Goal: Transaction & Acquisition: Purchase product/service

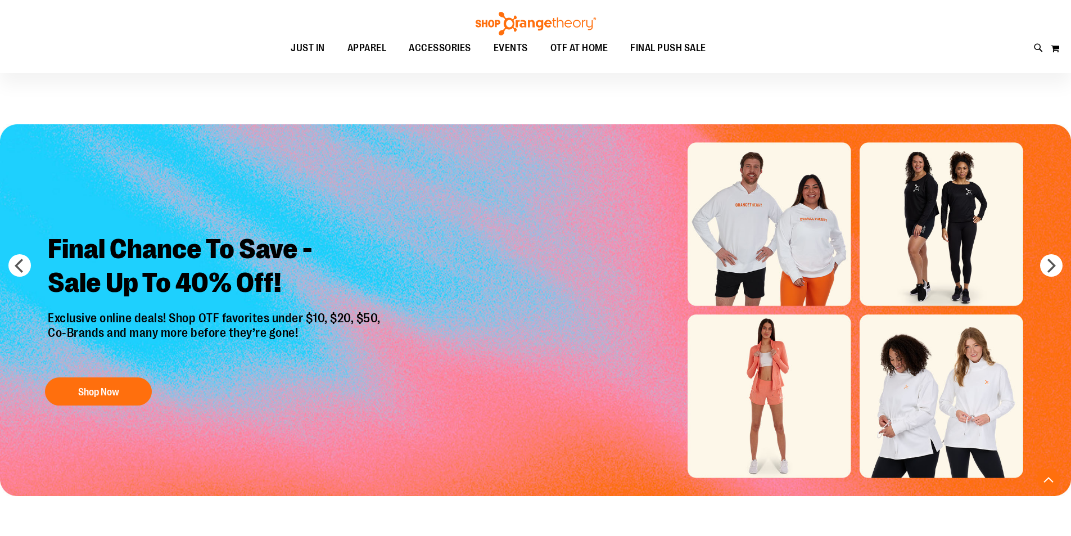
scroll to position [393, 0]
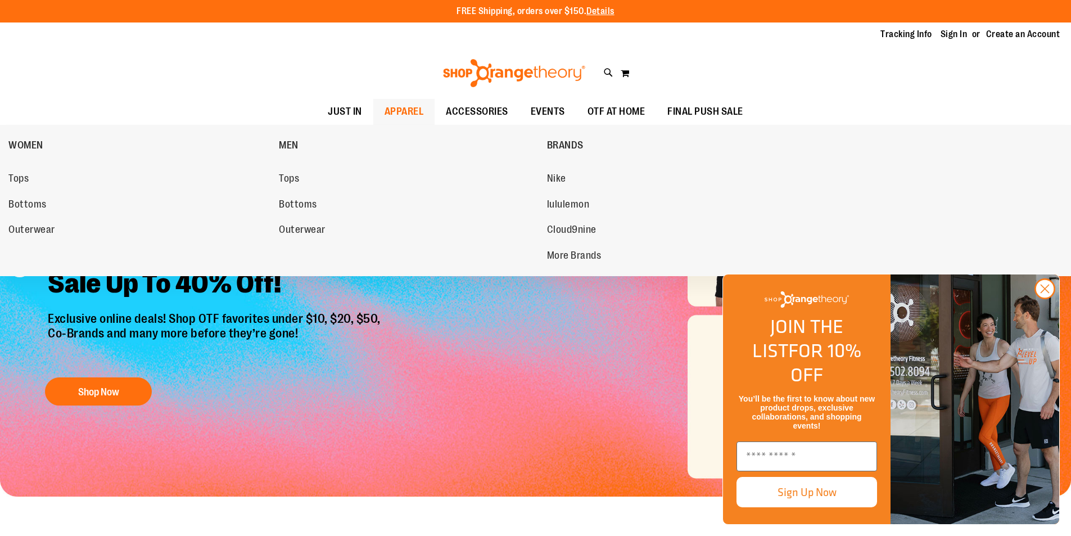
click at [8, 171] on div "WOMEN Tops Bottoms Outerwear MEN Tops Bottoms Outerwear BRANDS Nike lululemon C…" at bounding box center [535, 200] width 1071 height 151
click at [12, 173] on span "Tops" at bounding box center [18, 180] width 20 height 14
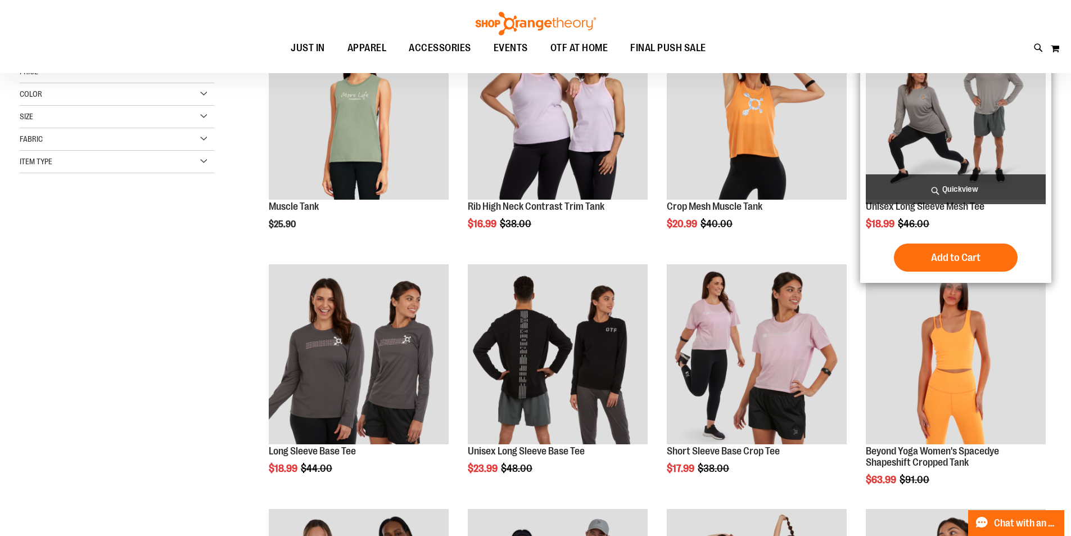
scroll to position [105, 0]
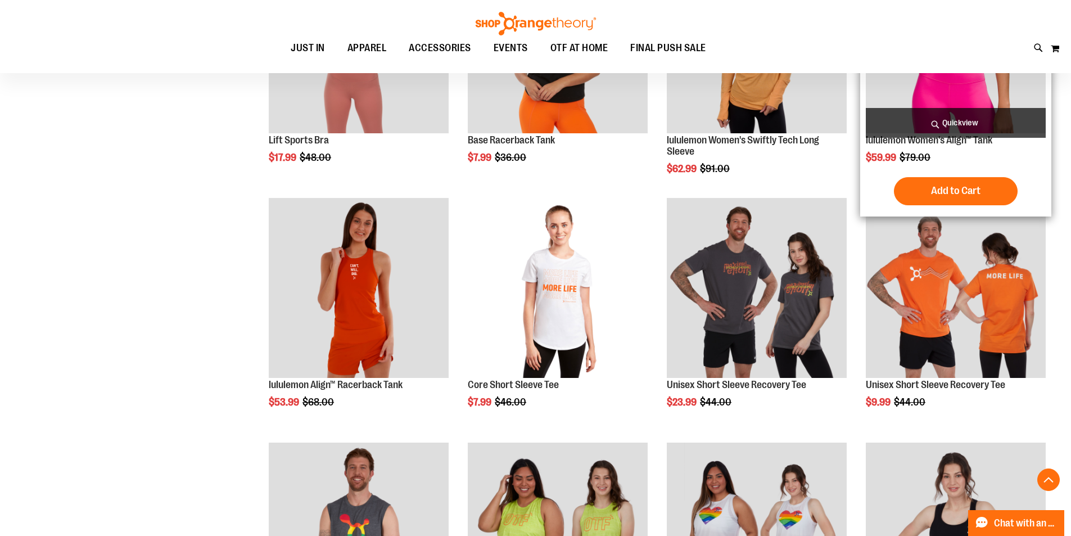
scroll to position [891, 0]
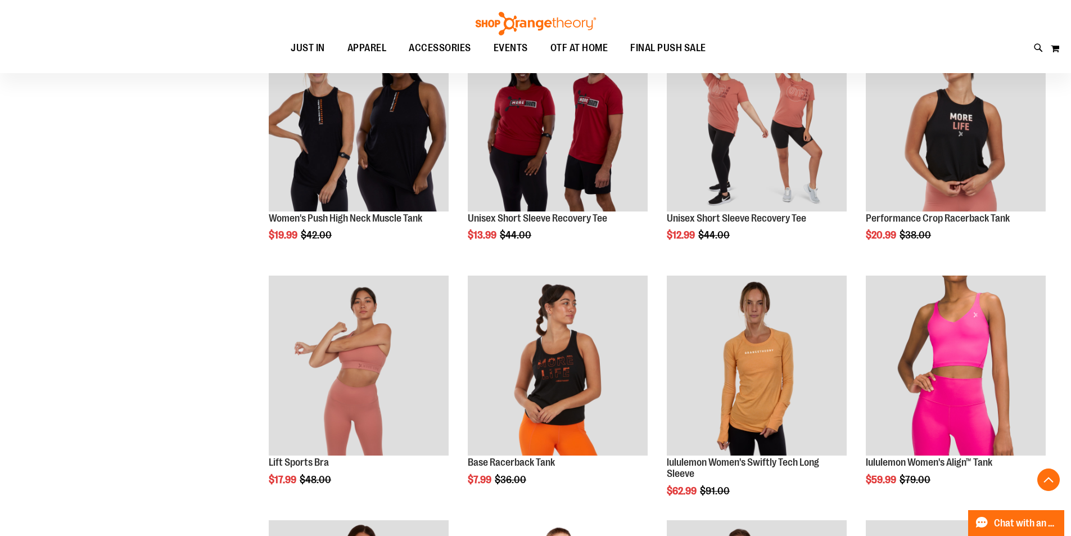
scroll to position [554, 0]
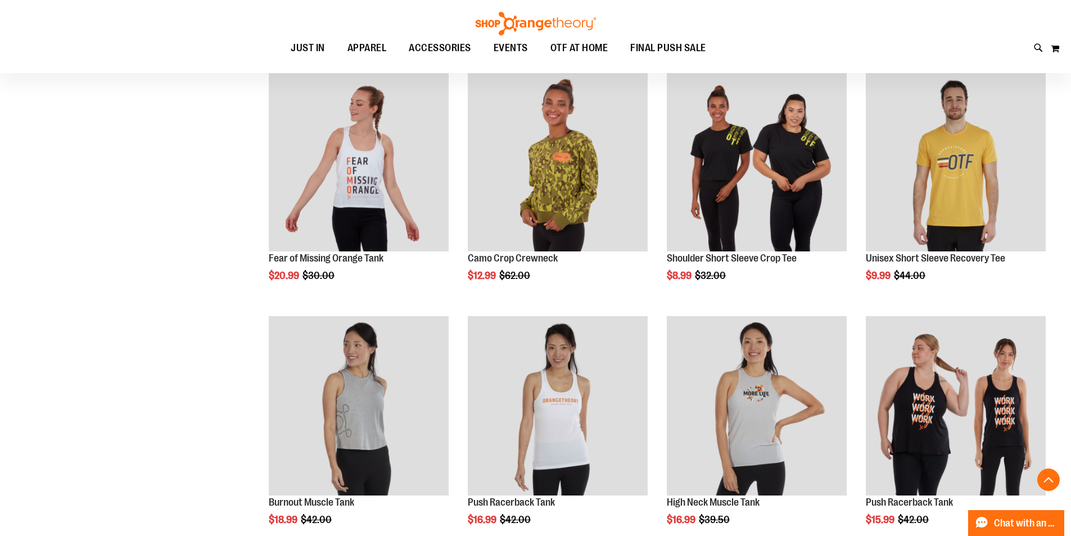
scroll to position [1853, 0]
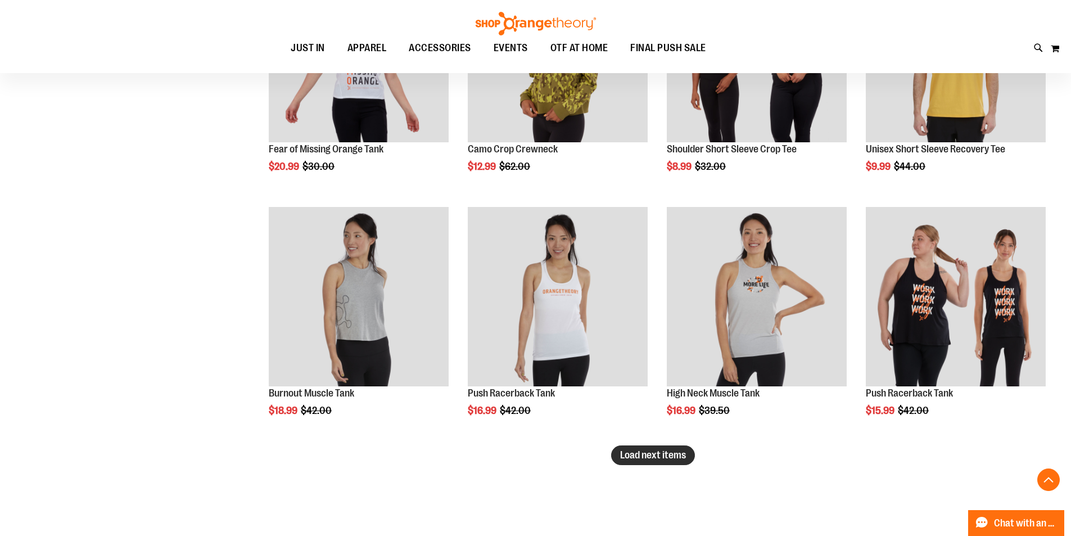
click at [667, 455] on span "Load next items" at bounding box center [653, 454] width 66 height 11
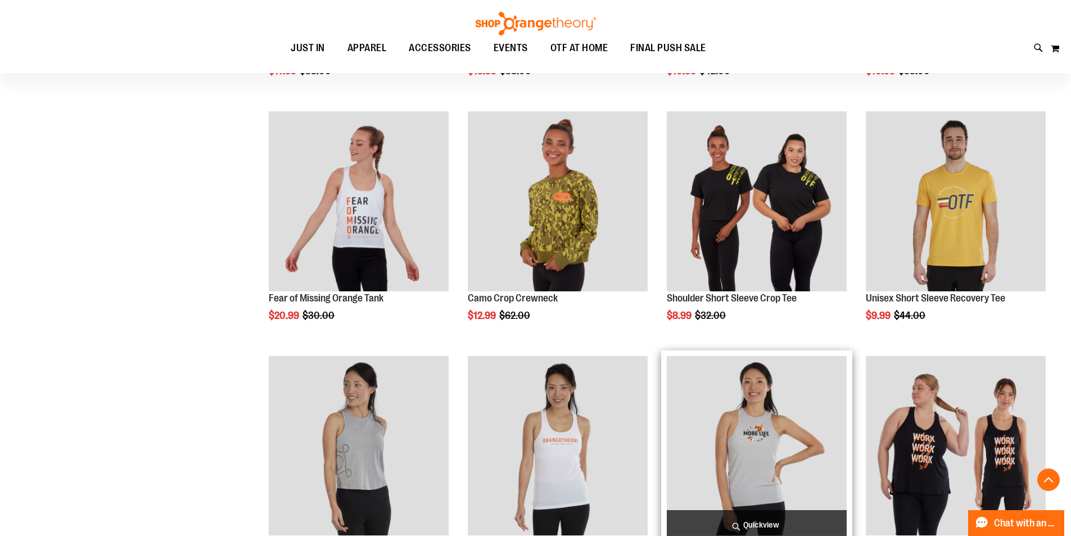
scroll to position [1618, 0]
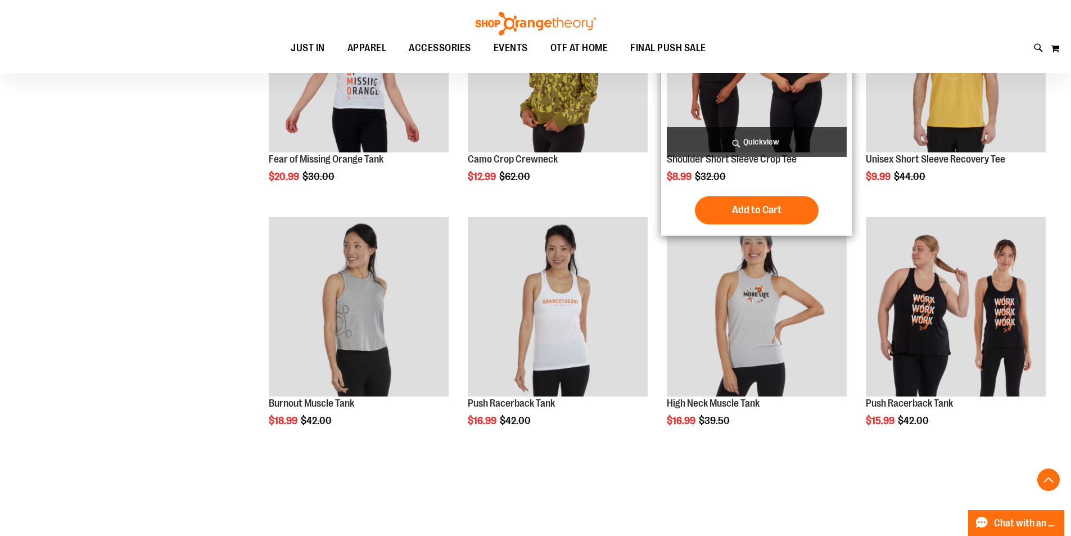
scroll to position [2180, 0]
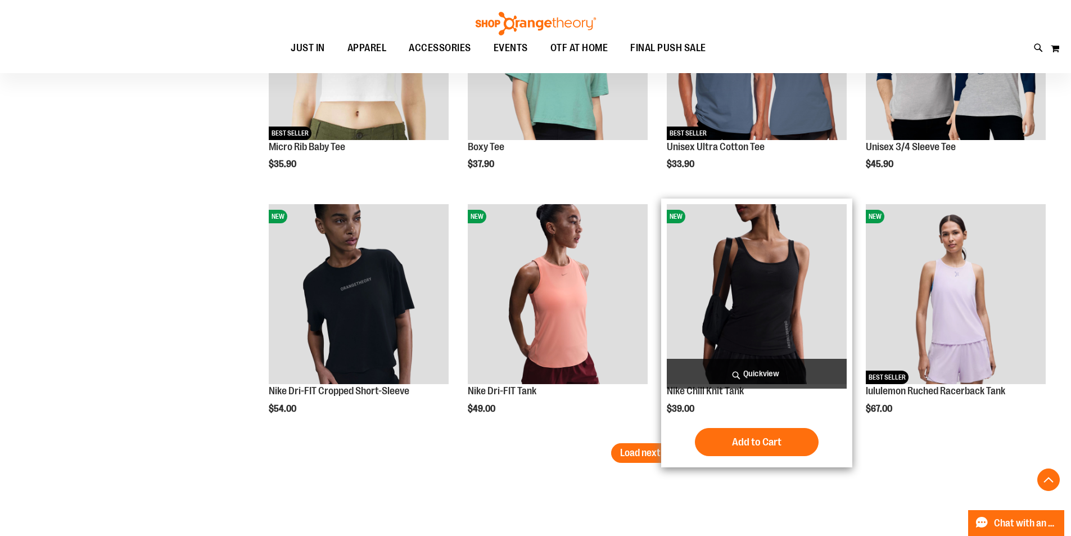
scroll to position [2629, 0]
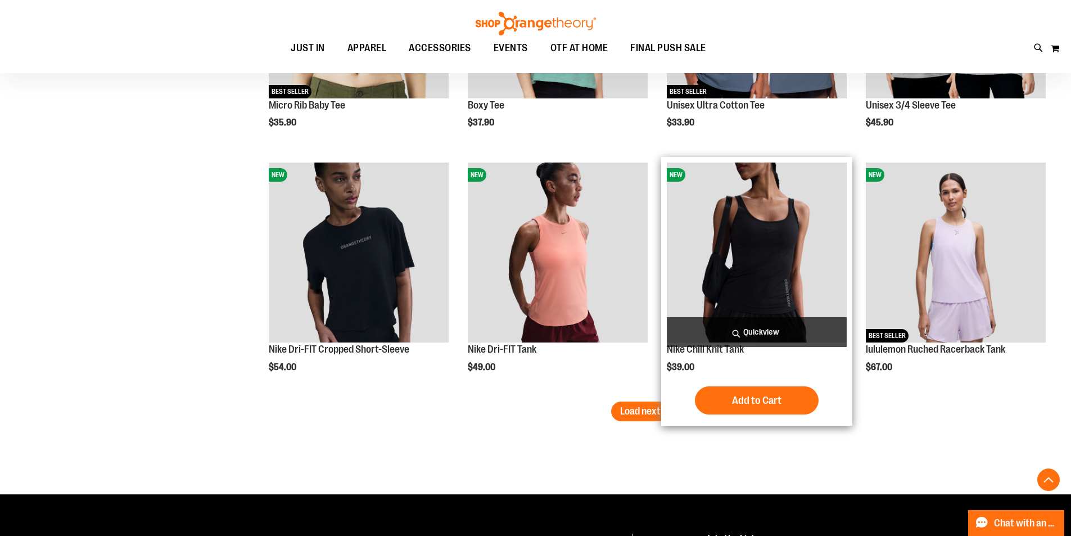
click at [667, 401] on div "Add to Cart In stock" at bounding box center [757, 400] width 180 height 28
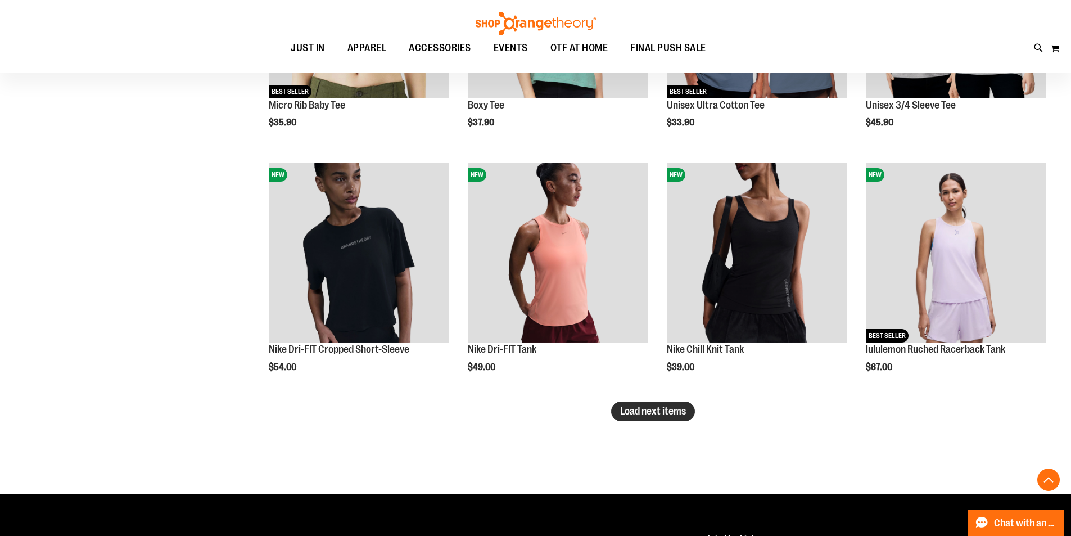
click at [630, 406] on span "Load next items" at bounding box center [653, 410] width 66 height 11
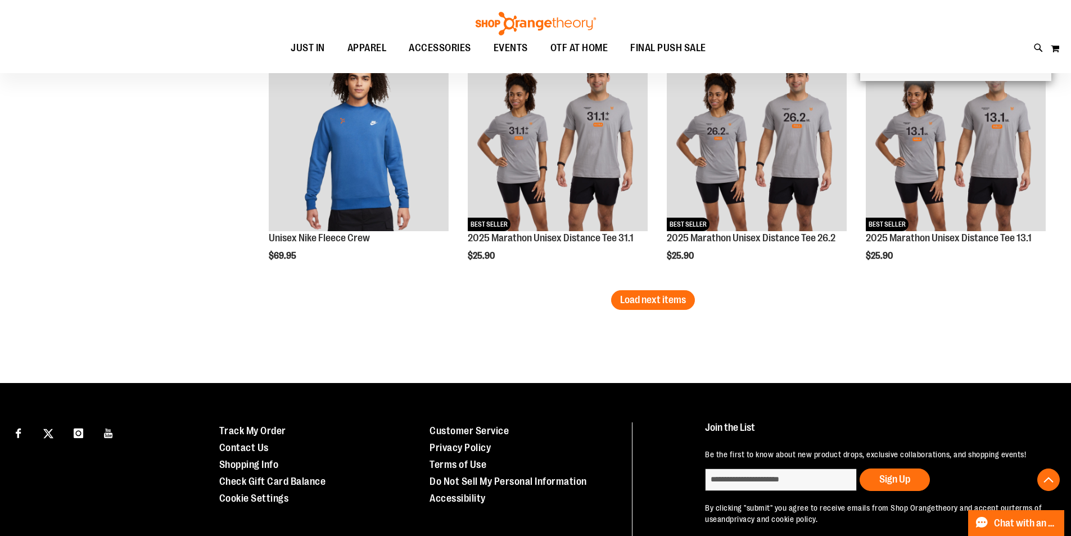
scroll to position [3475, 0]
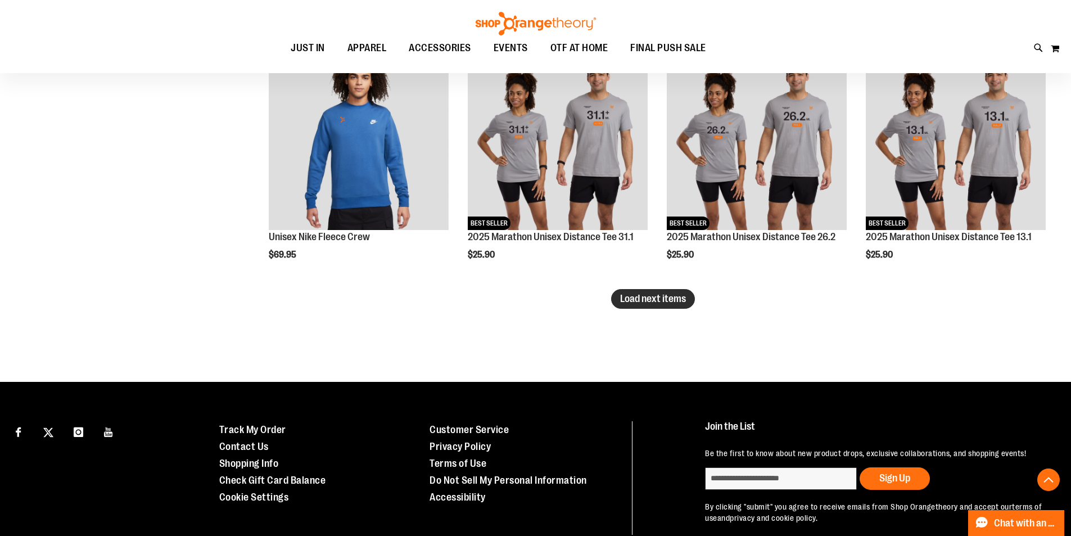
click at [625, 294] on span "Load next items" at bounding box center [653, 298] width 66 height 11
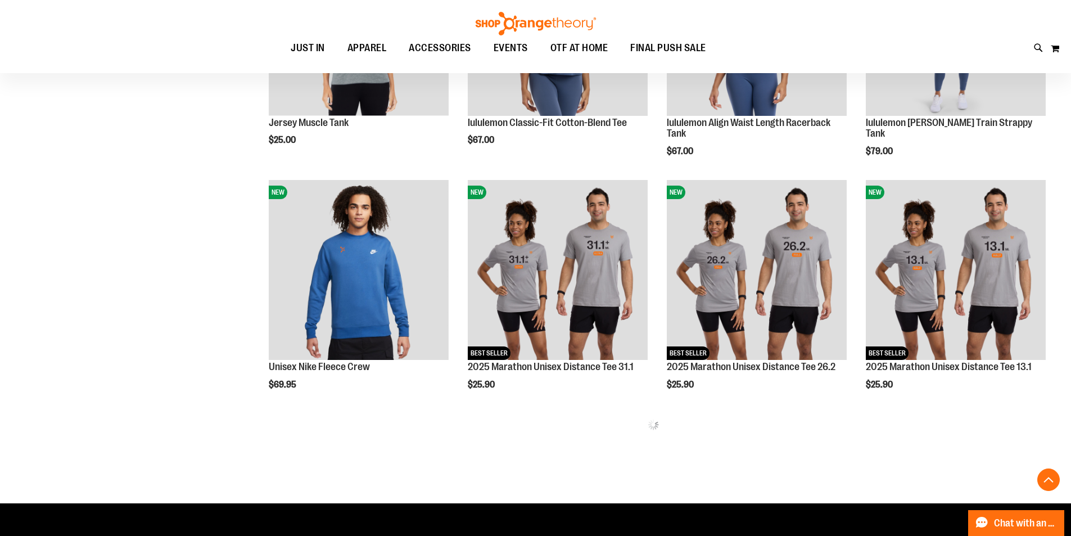
scroll to position [3362, 0]
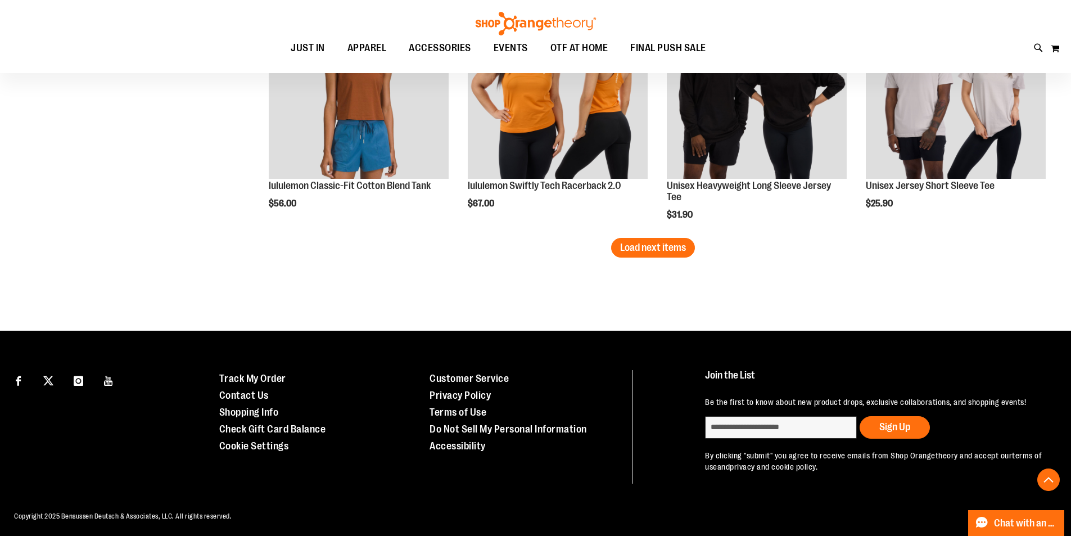
scroll to position [4262, 0]
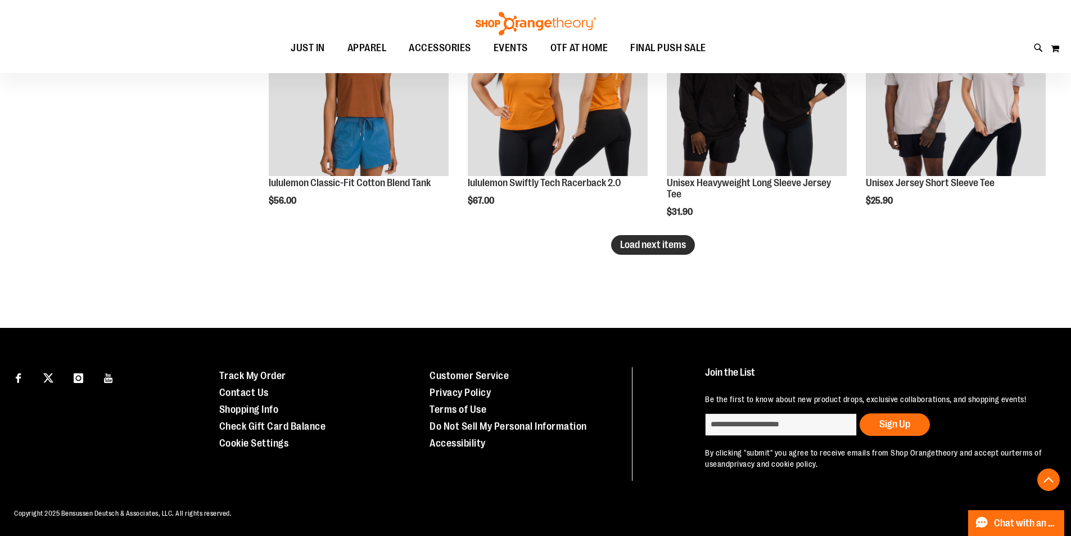
click at [648, 248] on span "Load next items" at bounding box center [653, 244] width 66 height 11
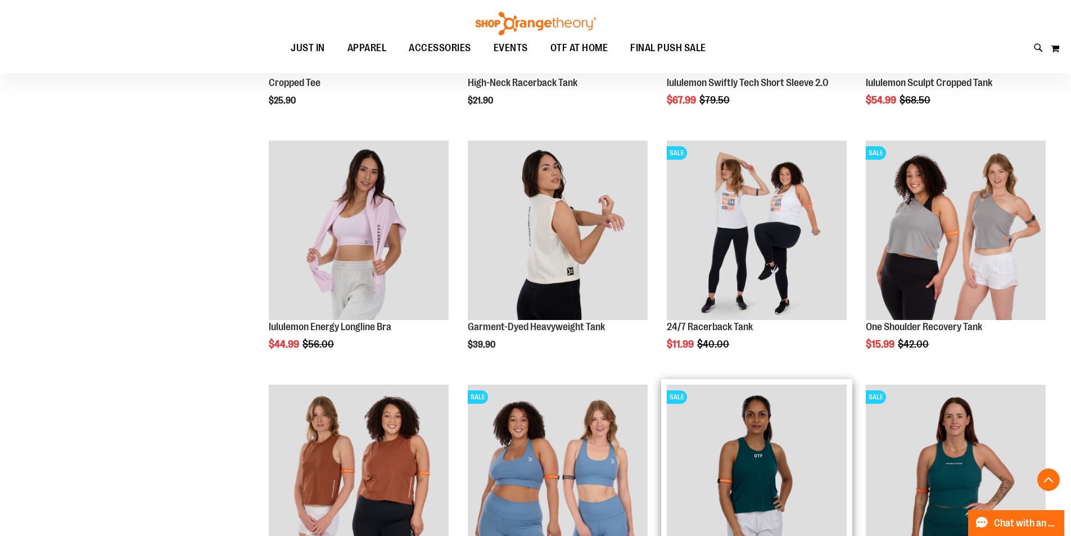
scroll to position [4824, 0]
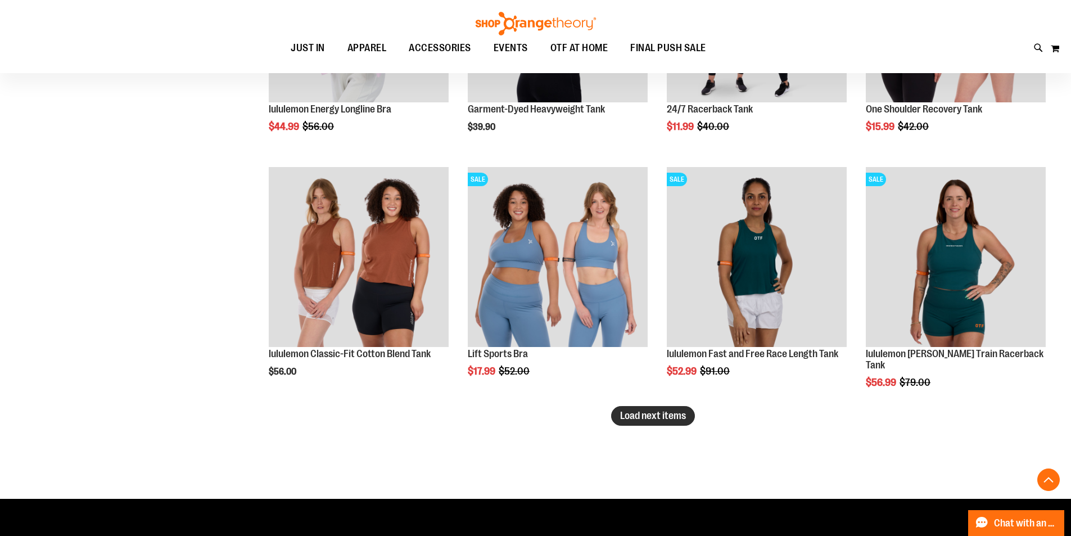
click at [672, 419] on span "Load next items" at bounding box center [653, 415] width 66 height 11
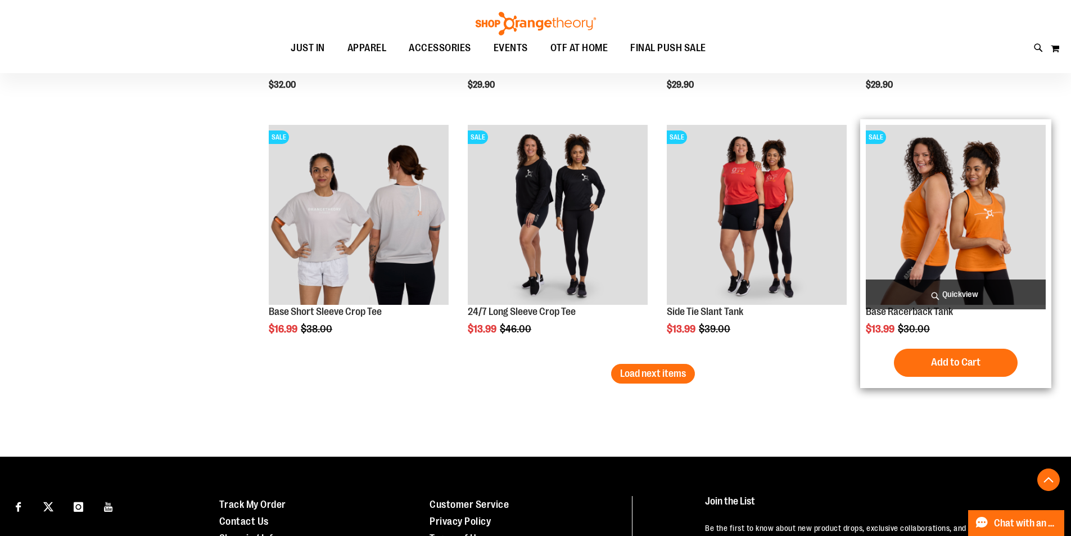
scroll to position [5667, 0]
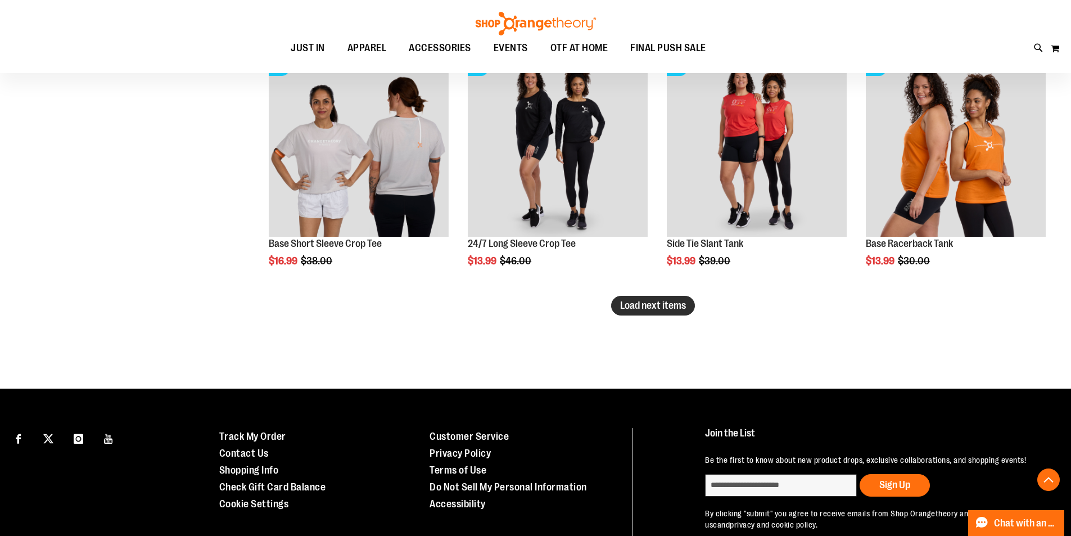
click at [666, 301] on span "Load next items" at bounding box center [653, 305] width 66 height 11
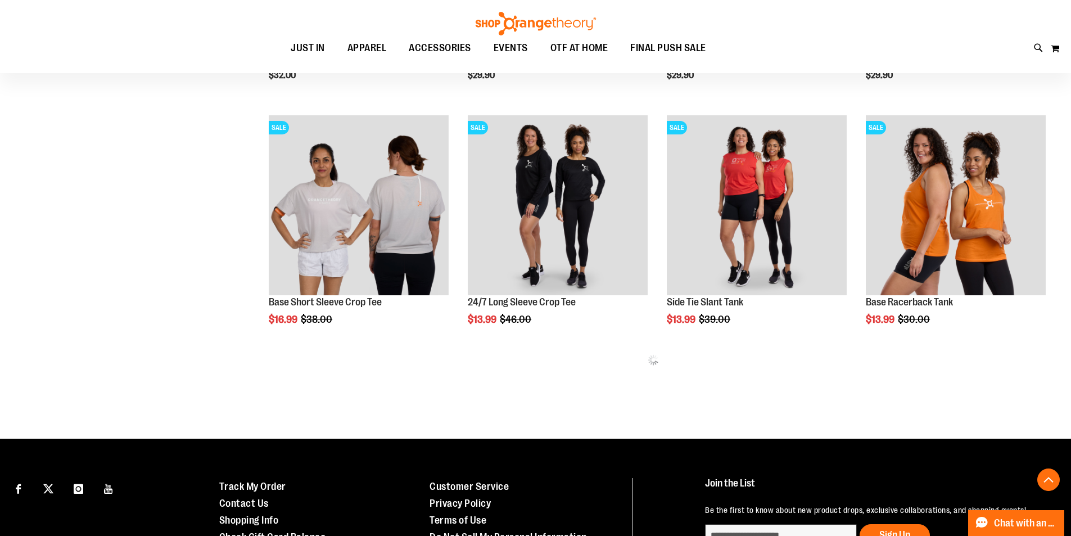
scroll to position [5507, 0]
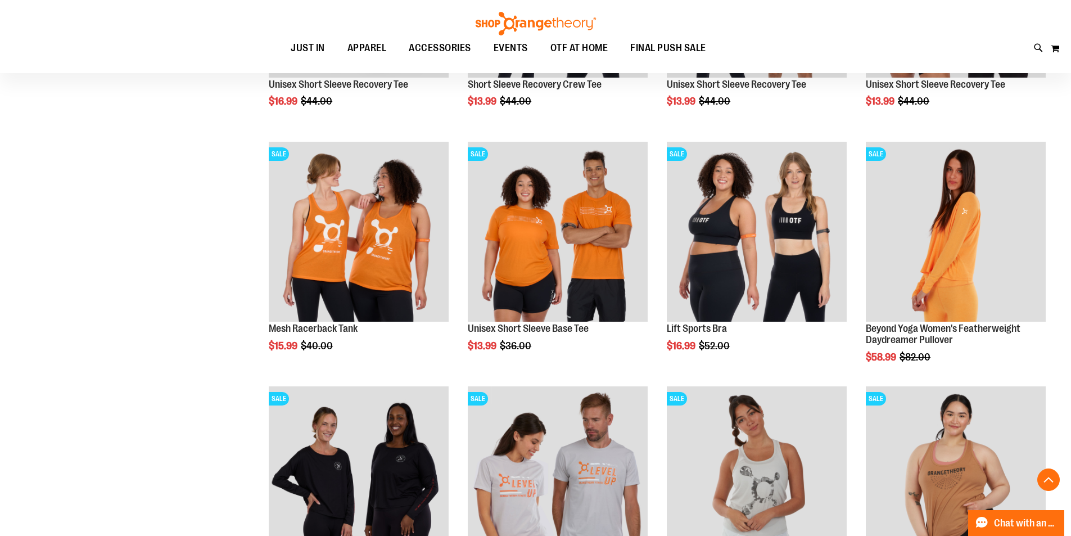
scroll to position [6069, 0]
